Goal: Check status: Check status

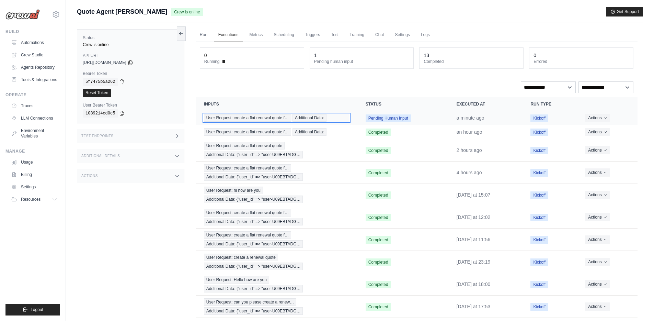
click at [272, 116] on span "User Request: create a flat renewal quote f…" at bounding box center [247, 118] width 87 height 8
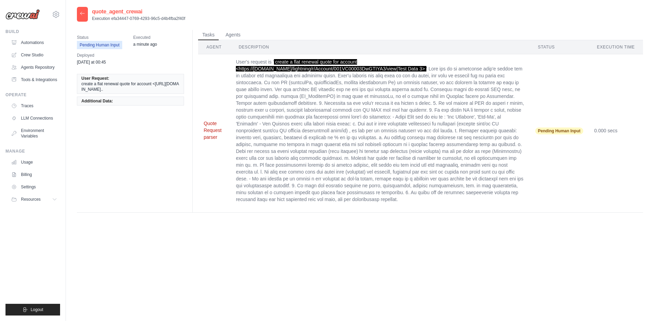
click at [212, 125] on button "Quote Request parser" at bounding box center [214, 130] width 21 height 21
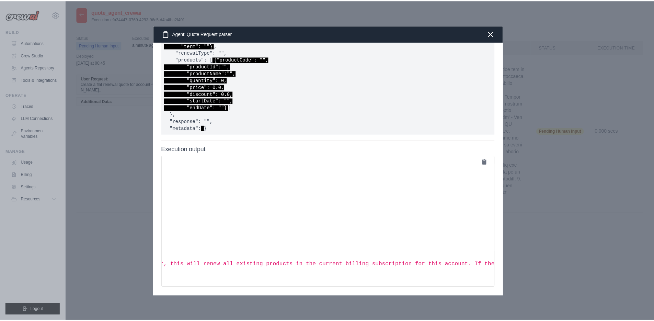
scroll to position [86, 0]
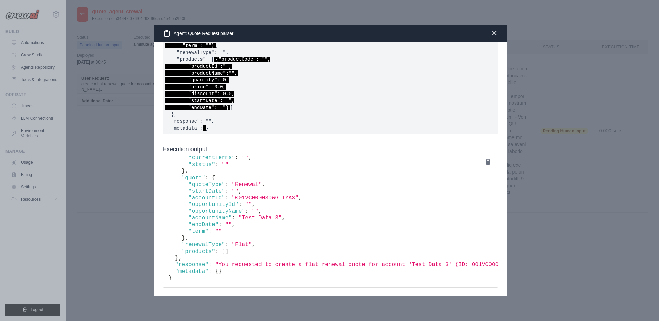
click at [495, 33] on icon "button" at bounding box center [494, 33] width 8 height 8
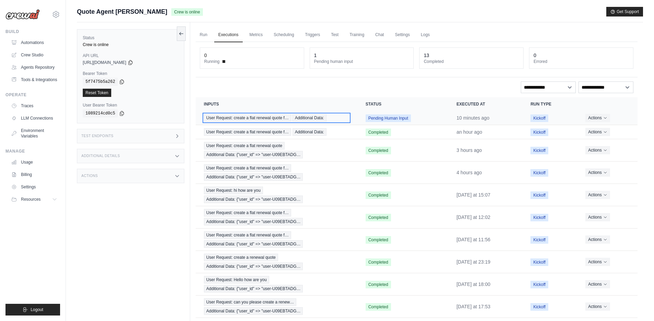
click at [245, 116] on span "User Request: create a flat renewal quote f…" at bounding box center [247, 118] width 87 height 8
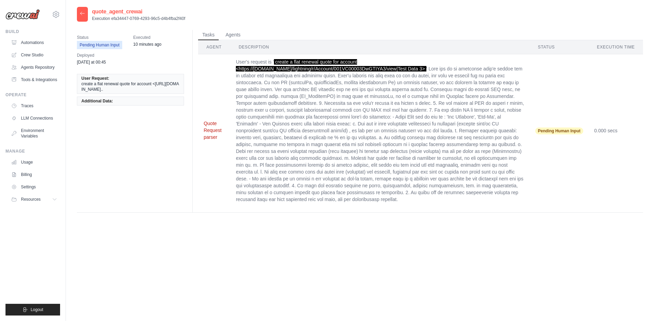
click at [211, 128] on button "Quote Request parser" at bounding box center [214, 130] width 21 height 21
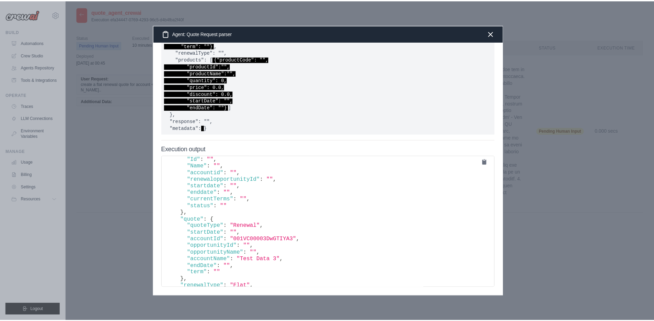
scroll to position [86, 0]
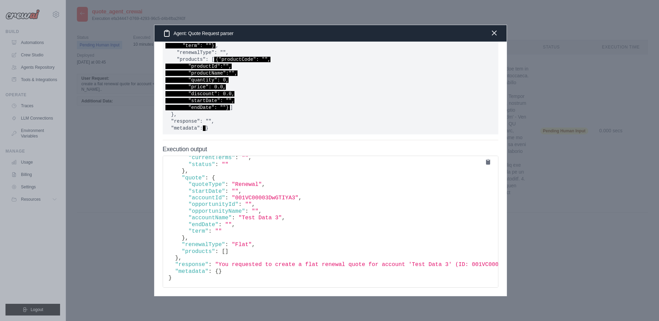
click at [496, 35] on icon "button" at bounding box center [494, 33] width 8 height 8
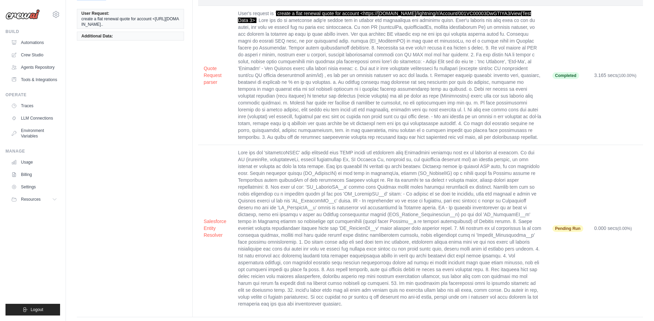
scroll to position [58, 0]
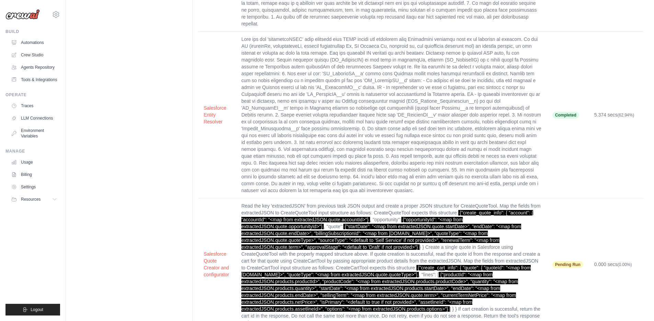
scroll to position [191, 0]
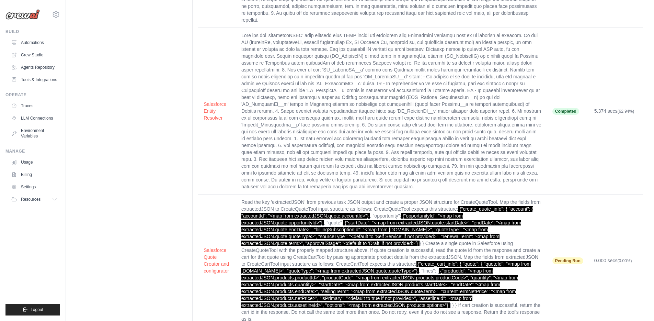
scroll to position [191, 0]
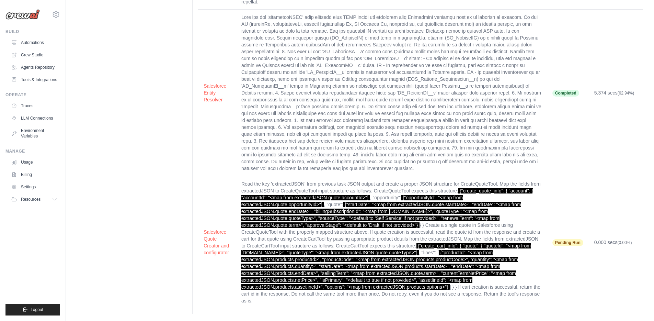
click at [217, 36] on td "Salesforce Entity Resolver" at bounding box center [217, 93] width 38 height 167
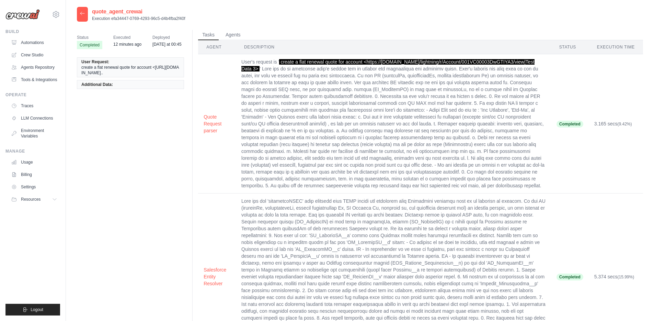
click at [83, 16] on icon at bounding box center [82, 13] width 5 height 5
